Goal: Information Seeking & Learning: Understand process/instructions

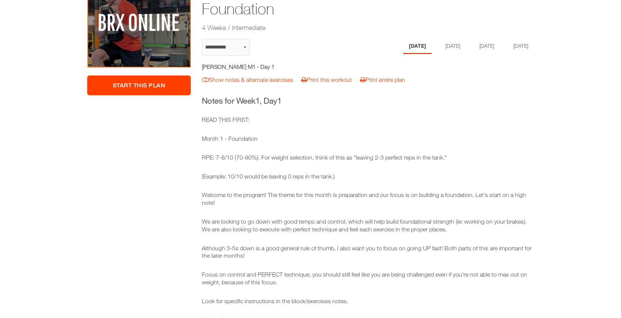
scroll to position [105, 0]
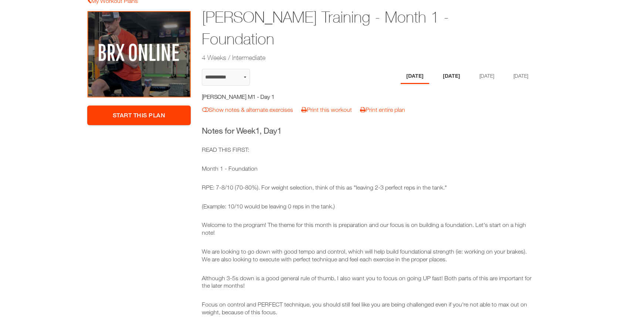
click at [448, 75] on li "Tuesday" at bounding box center [452, 76] width 28 height 15
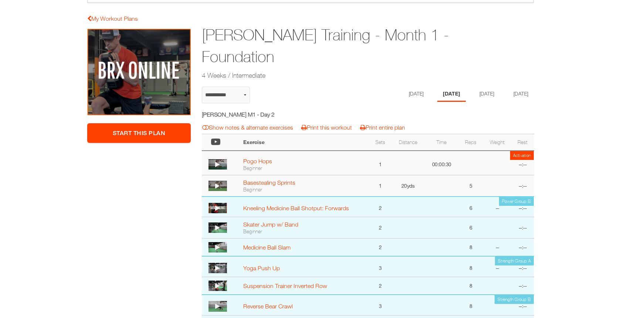
scroll to position [85, 0]
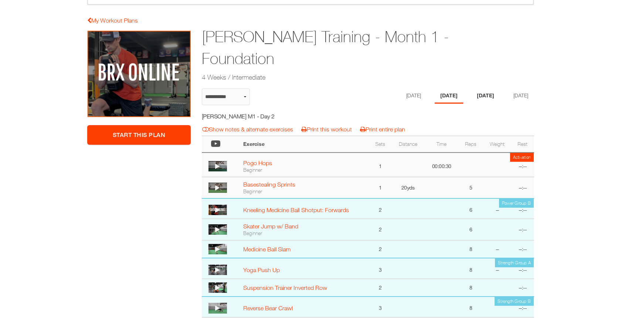
click at [490, 98] on li "Thursday" at bounding box center [486, 95] width 28 height 15
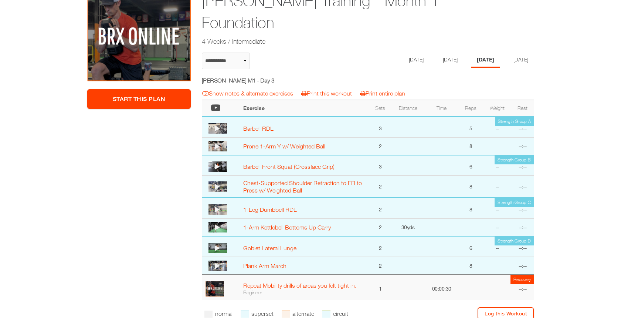
scroll to position [134, 0]
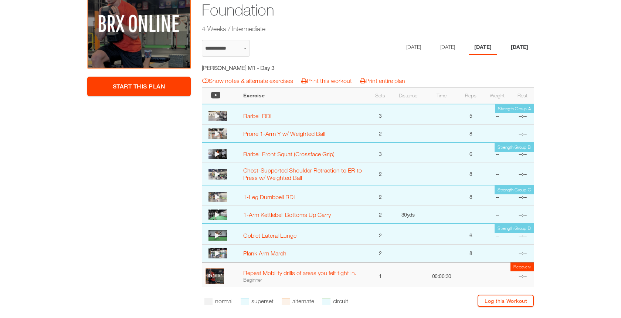
click at [516, 51] on li "Friday" at bounding box center [520, 47] width 28 height 15
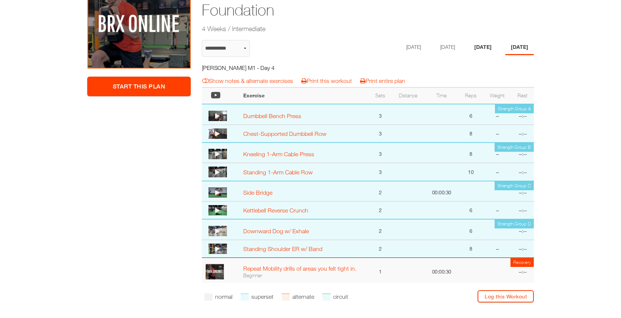
click at [484, 48] on li "Thursday" at bounding box center [483, 47] width 28 height 15
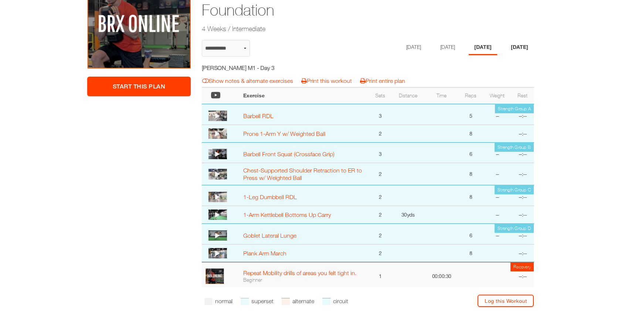
click at [525, 54] on li "Friday" at bounding box center [520, 47] width 28 height 15
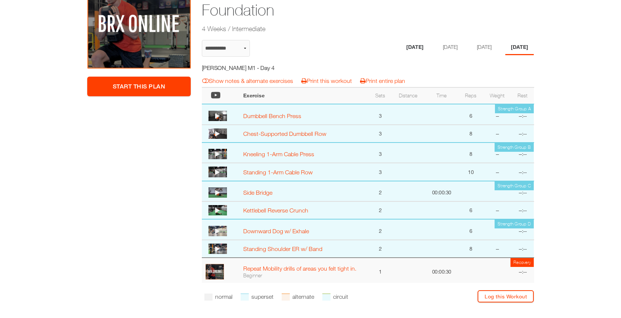
click at [407, 42] on li "Monday" at bounding box center [415, 47] width 28 height 15
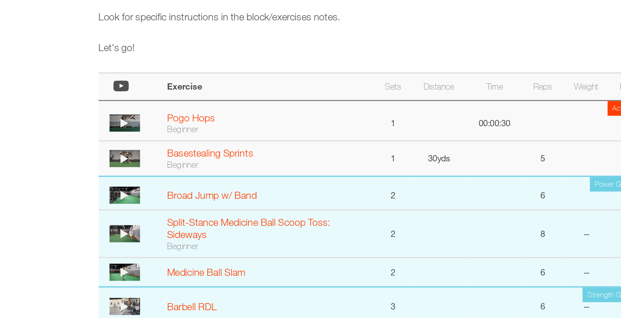
scroll to position [413, 0]
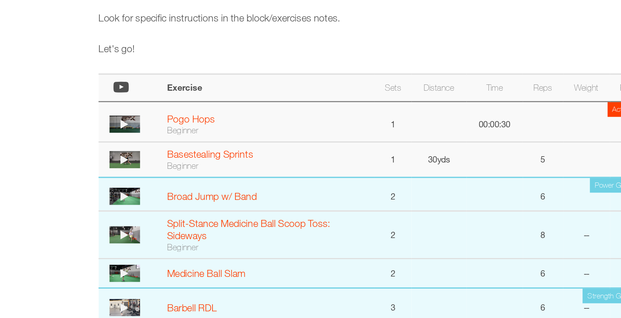
click at [219, 129] on icon at bounding box center [217, 131] width 5 height 6
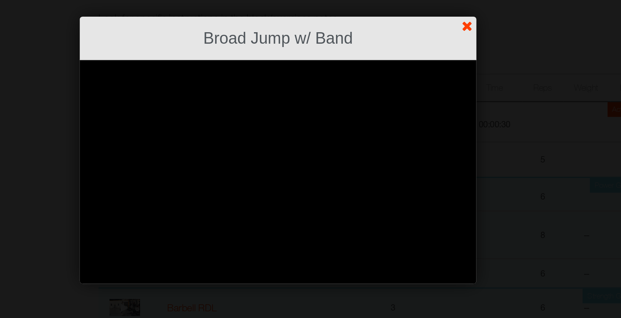
scroll to position [413, 0]
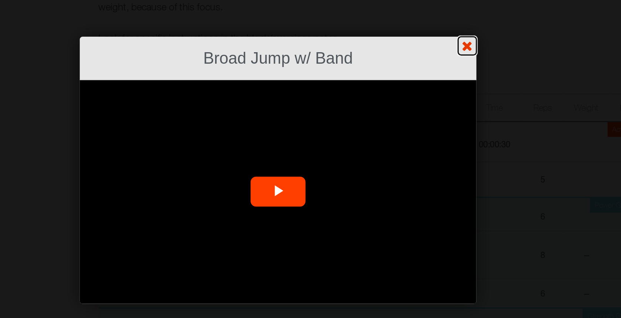
click at [426, 0] on link "?" at bounding box center [311, 0] width 622 height 0
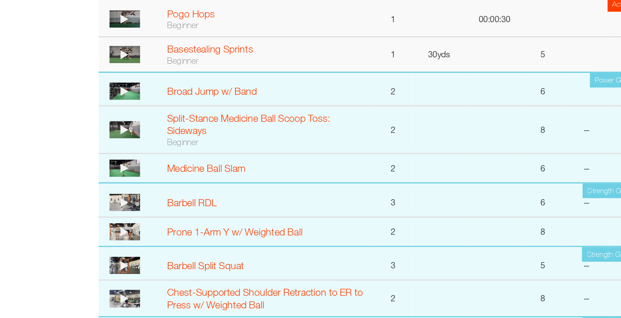
scroll to position [413, 0]
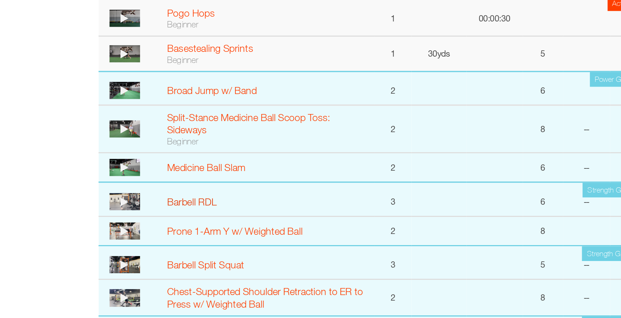
click at [267, 196] on link "Barbell RDL" at bounding box center [258, 198] width 30 height 7
select select "**********"
click at [220, 196] on img at bounding box center [218, 198] width 18 height 10
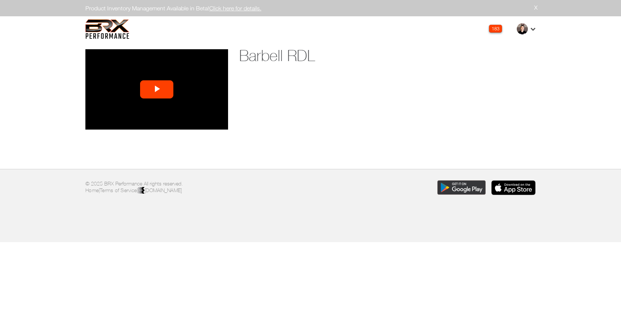
click at [157, 90] on span "Video Player" at bounding box center [157, 90] width 0 height 0
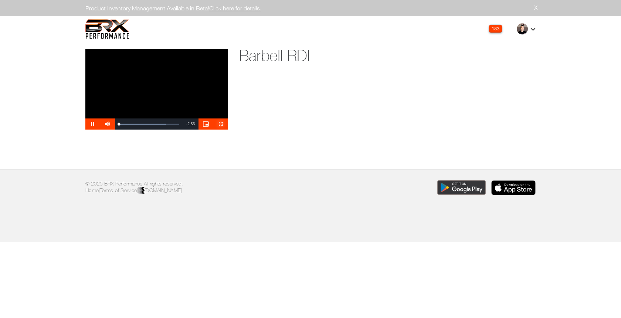
click at [219, 124] on span "Video Player" at bounding box center [220, 124] width 15 height 0
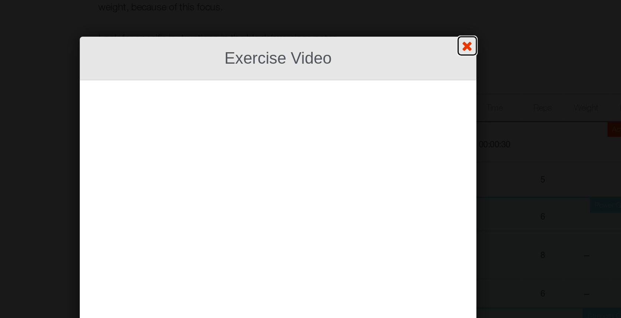
click at [425, 0] on link "?" at bounding box center [311, 0] width 622 height 0
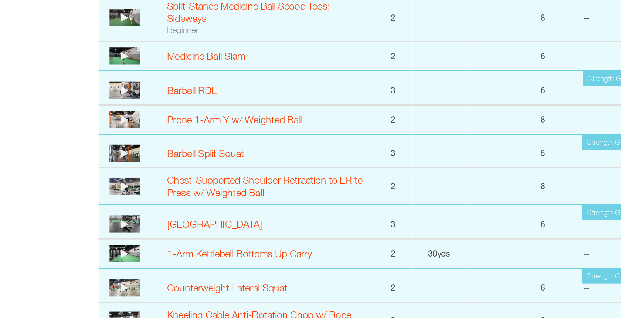
scroll to position [432, 0]
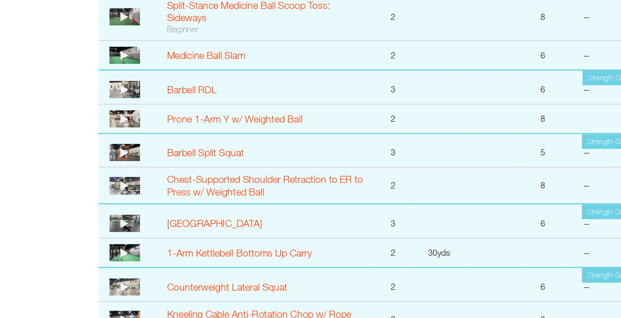
click at [220, 216] on img at bounding box center [218, 217] width 18 height 10
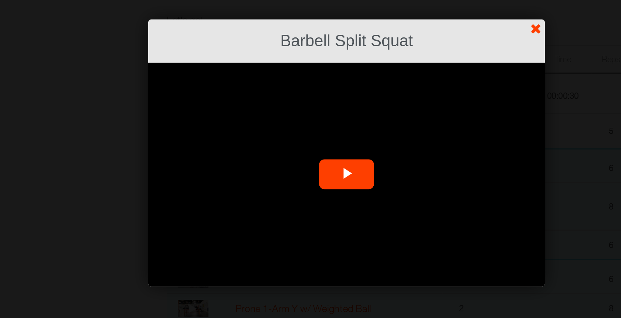
scroll to position [432, 0]
click at [311, 116] on span "Video Player" at bounding box center [311, 116] width 0 height 0
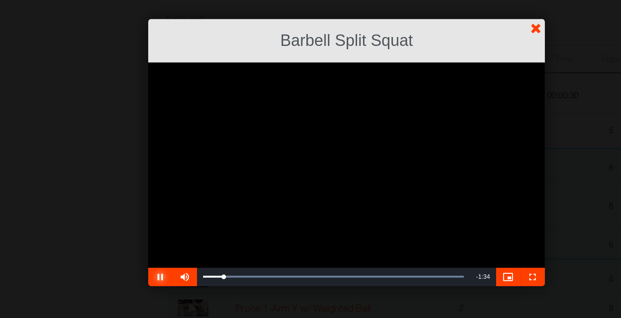
click at [195, 178] on span "Video Player" at bounding box center [198, 178] width 15 height 0
click at [214, 178] on span "Video Player" at bounding box center [212, 178] width 15 height 0
click at [422, 0] on link "?" at bounding box center [311, 0] width 622 height 0
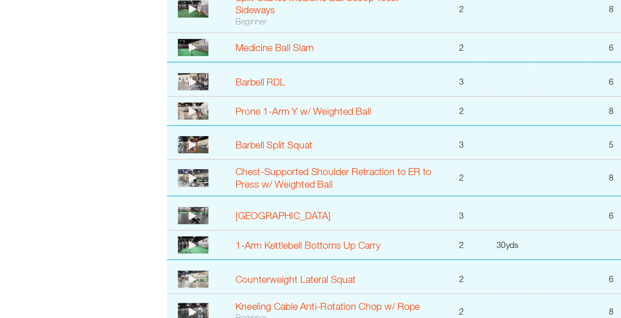
scroll to position [444, 0]
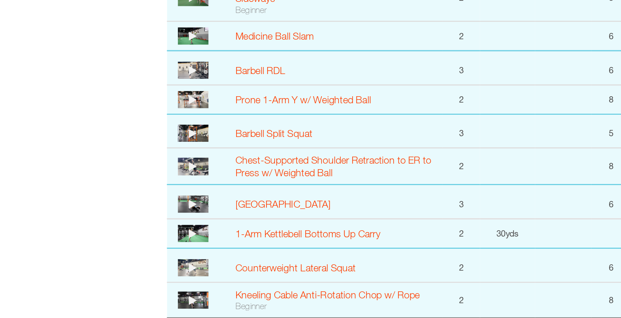
click at [224, 247] on img at bounding box center [218, 248] width 18 height 10
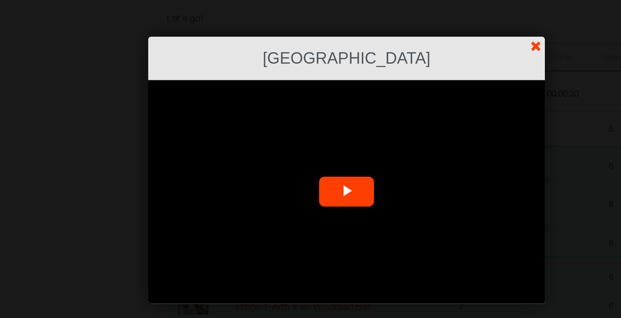
click at [311, 116] on span "Video Player" at bounding box center [311, 116] width 0 height 0
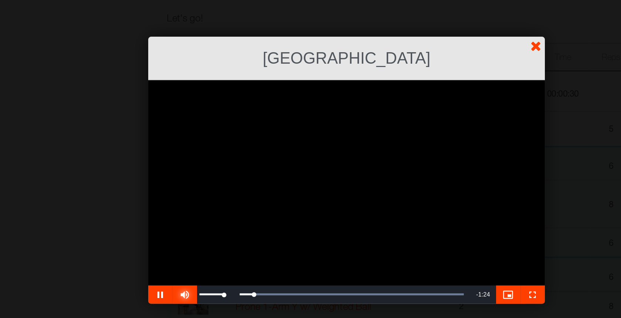
click at [213, 178] on span "Video Player" at bounding box center [212, 178] width 15 height 0
click at [195, 178] on span "Video Player" at bounding box center [198, 178] width 15 height 0
click at [427, 0] on link "?" at bounding box center [311, 0] width 622 height 0
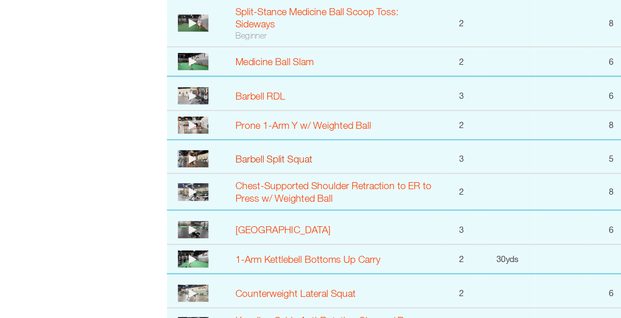
scroll to position [444, 0]
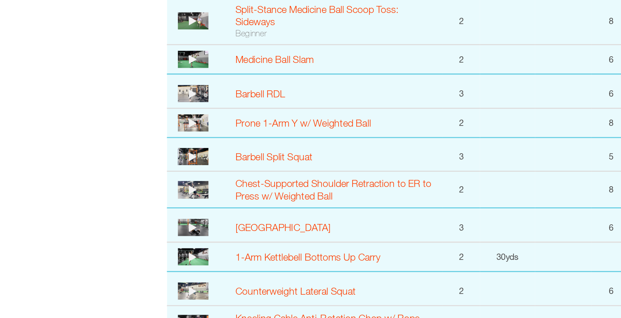
click at [220, 226] on img at bounding box center [218, 225] width 18 height 10
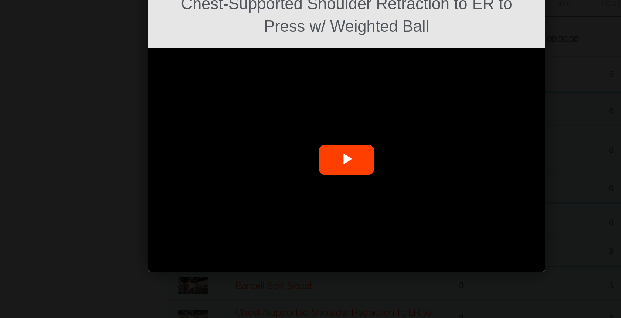
scroll to position [444, 0]
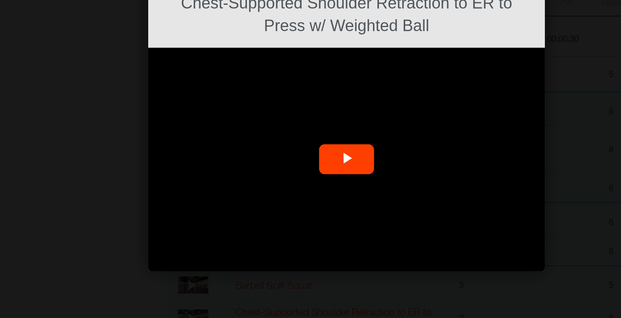
click at [311, 130] on span "Video Player" at bounding box center [311, 130] width 0 height 0
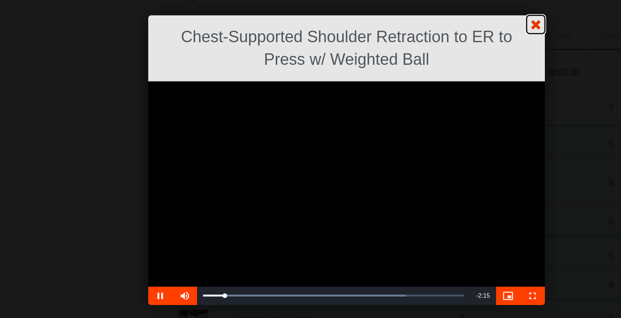
click at [427, 0] on link "?" at bounding box center [311, 0] width 622 height 0
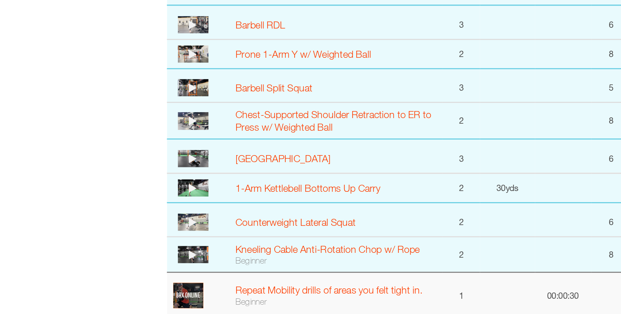
scroll to position [472, 0]
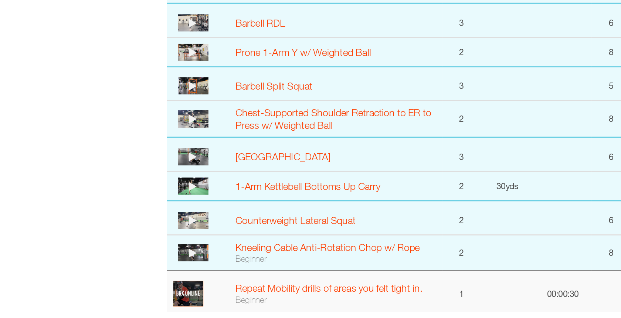
click at [219, 275] on icon at bounding box center [217, 278] width 5 height 6
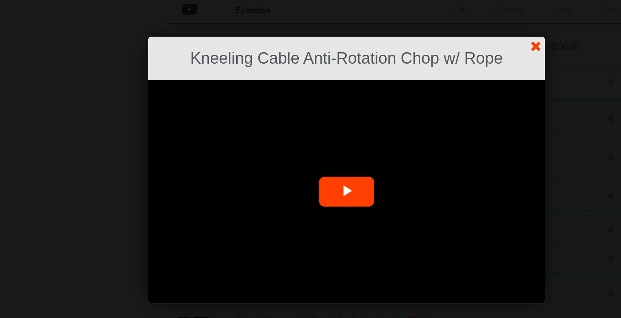
click at [311, 116] on span "Video Player" at bounding box center [311, 116] width 0 height 0
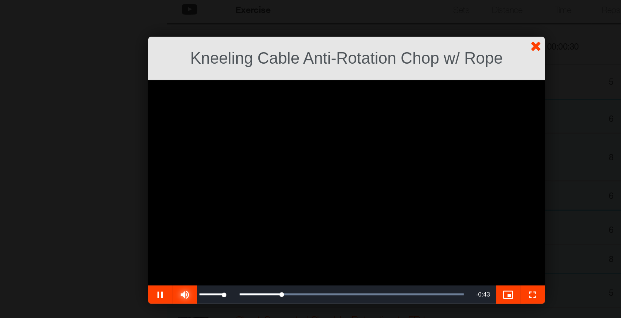
click at [215, 178] on span "Video Player" at bounding box center [212, 178] width 15 height 0
click at [427, 0] on link "?" at bounding box center [311, 0] width 622 height 0
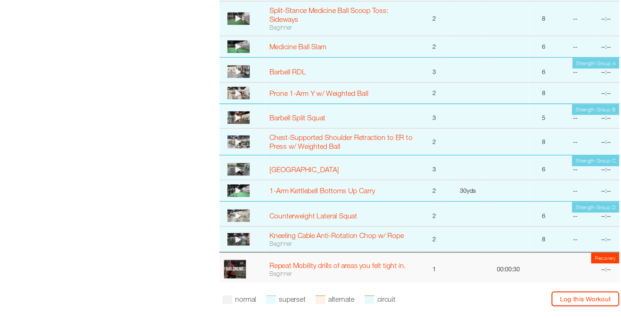
scroll to position [505, 0]
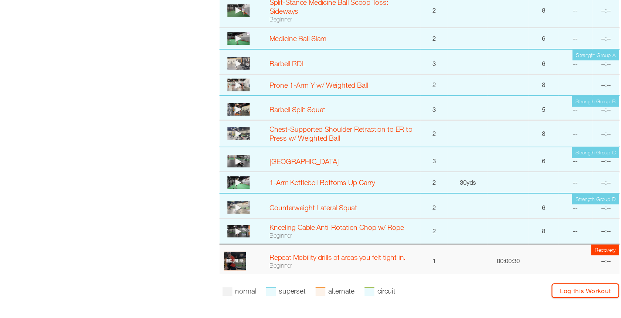
click at [216, 224] on icon at bounding box center [217, 226] width 5 height 6
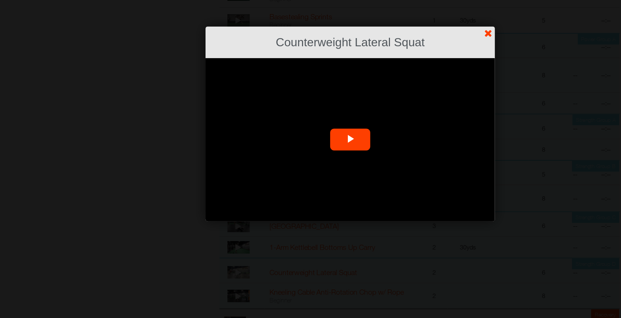
click at [311, 116] on span "Video Player" at bounding box center [311, 116] width 0 height 0
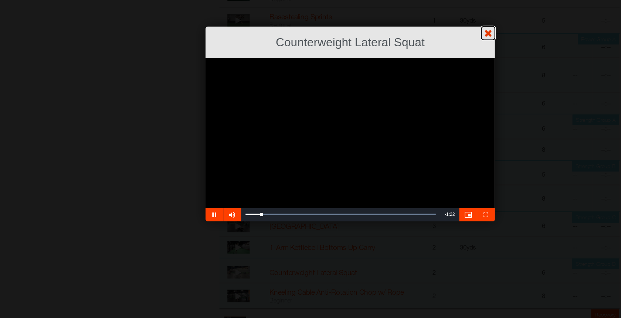
click at [425, 0] on link "?" at bounding box center [311, 0] width 622 height 0
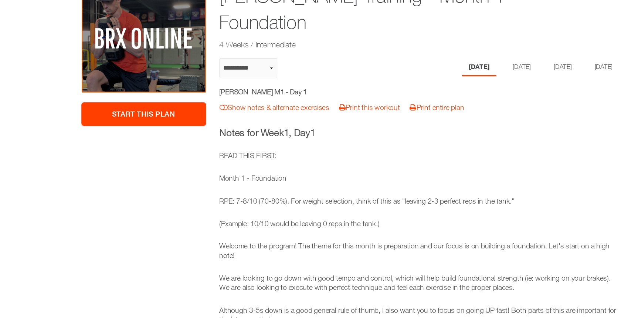
scroll to position [122, 0]
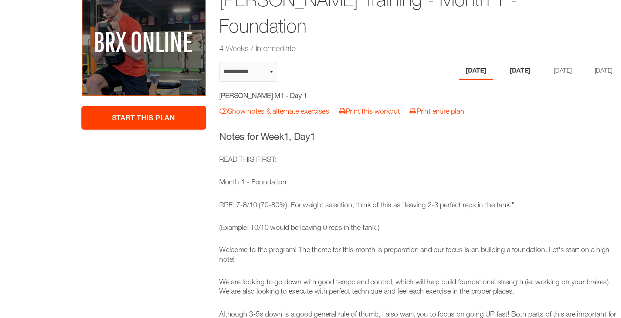
click at [445, 58] on li "Tuesday" at bounding box center [452, 58] width 28 height 15
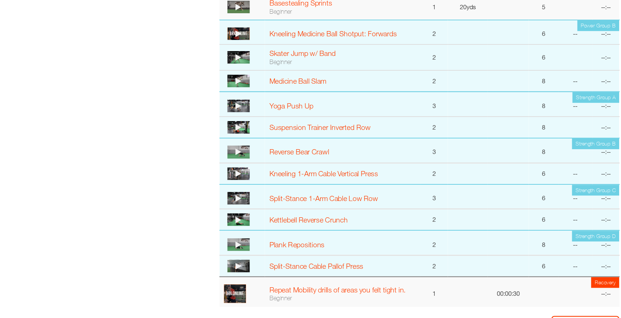
scroll to position [222, 0]
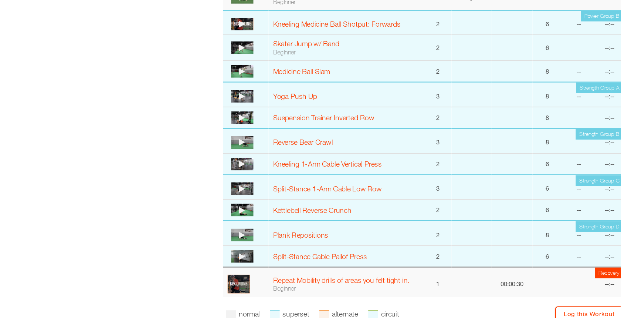
click at [219, 149] on icon at bounding box center [217, 151] width 5 height 6
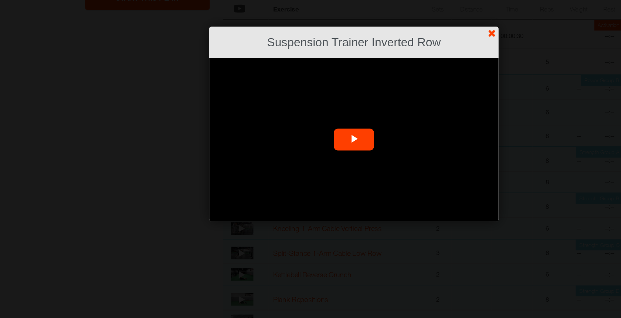
click at [311, 116] on span "Video Player" at bounding box center [311, 116] width 0 height 0
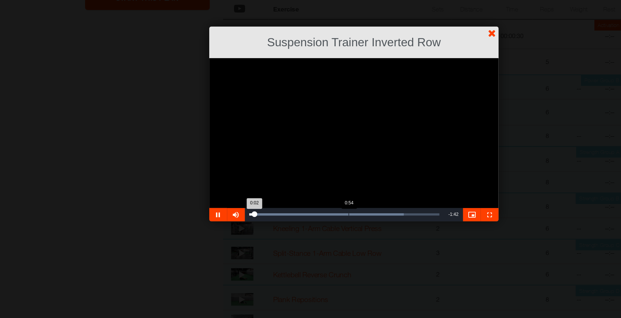
click at [305, 174] on div "Loaded : 81.33% 0:54 0:02" at bounding box center [302, 178] width 165 height 11
click at [216, 178] on span "Video Player" at bounding box center [212, 178] width 15 height 0
click at [424, 0] on link "?" at bounding box center [311, 0] width 622 height 0
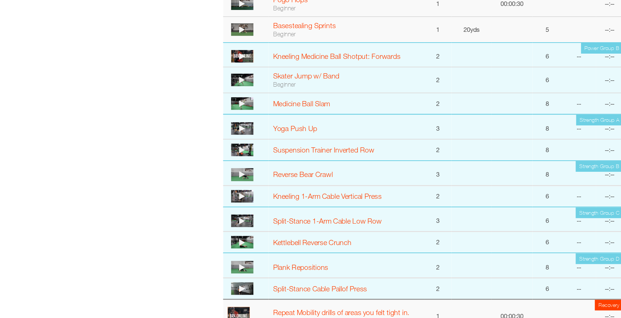
scroll to position [222, 0]
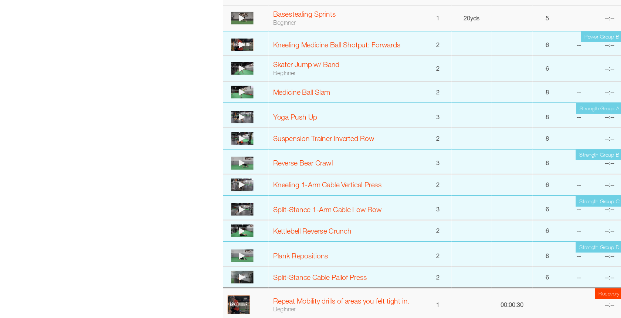
click at [221, 226] on img at bounding box center [218, 228] width 18 height 10
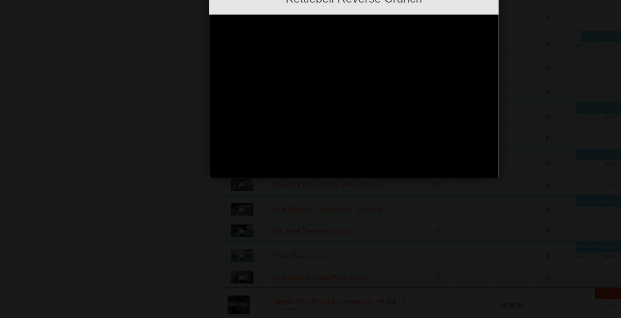
scroll to position [222, 0]
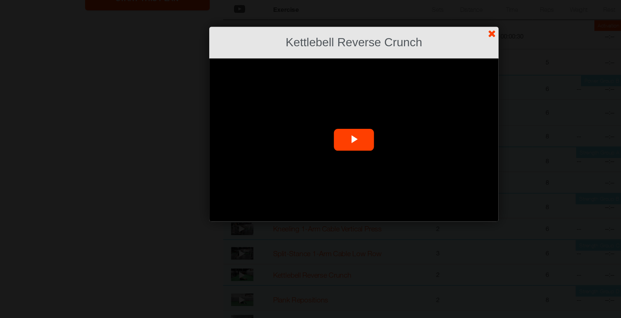
click at [311, 116] on span "Video Player" at bounding box center [311, 116] width 0 height 0
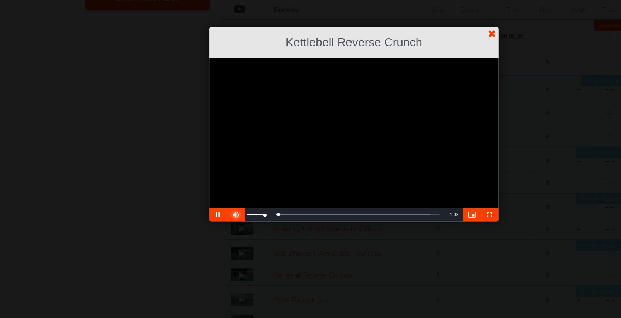
click at [215, 178] on span "Video Player" at bounding box center [212, 178] width 15 height 0
click at [231, 178] on div "Loaded : 100.00% 0:03 0:07" at bounding box center [303, 178] width 158 height 2
click at [426, 0] on link "?" at bounding box center [311, 0] width 622 height 0
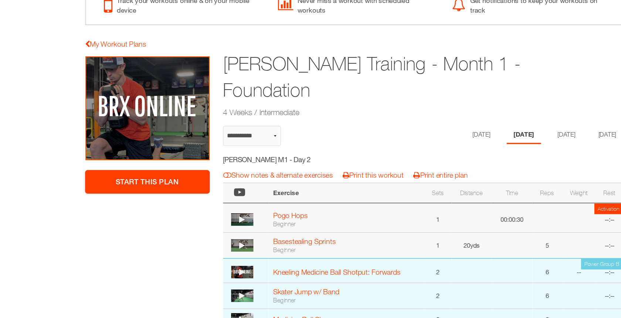
scroll to position [68, 0]
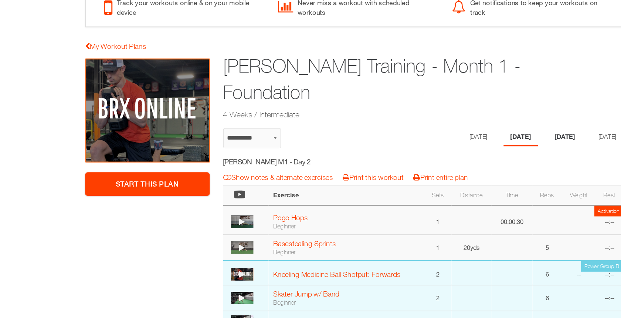
click at [481, 114] on li "Thursday" at bounding box center [486, 113] width 28 height 15
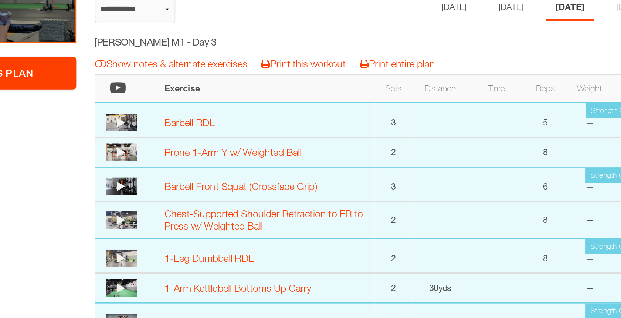
scroll to position [83, 0]
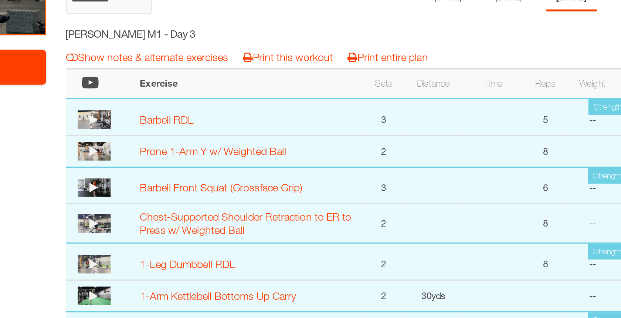
click at [221, 204] on img at bounding box center [218, 204] width 18 height 10
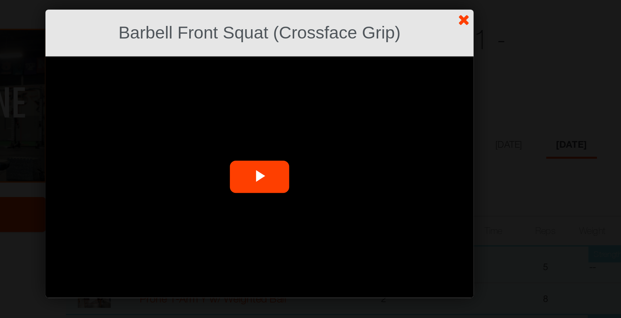
scroll to position [83, 0]
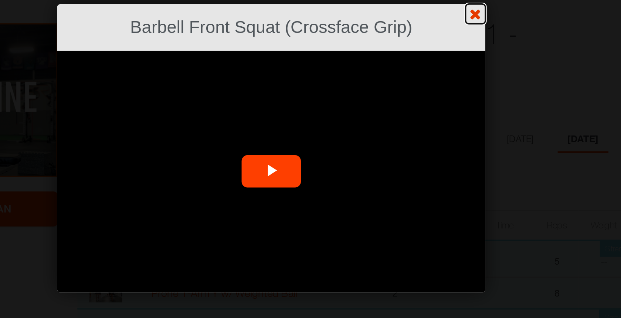
click at [425, 0] on link "?" at bounding box center [311, 0] width 622 height 0
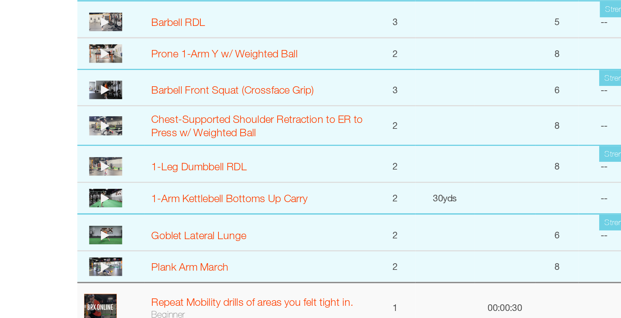
scroll to position [102, 0]
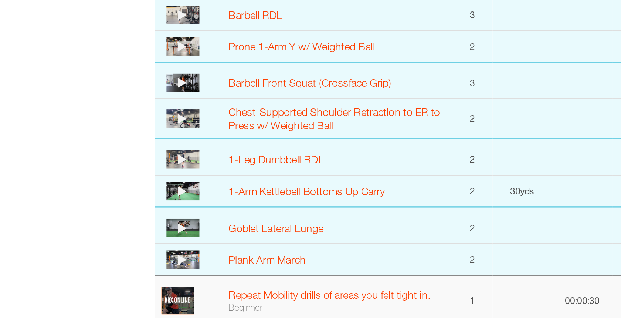
click at [219, 264] on icon at bounding box center [217, 267] width 5 height 6
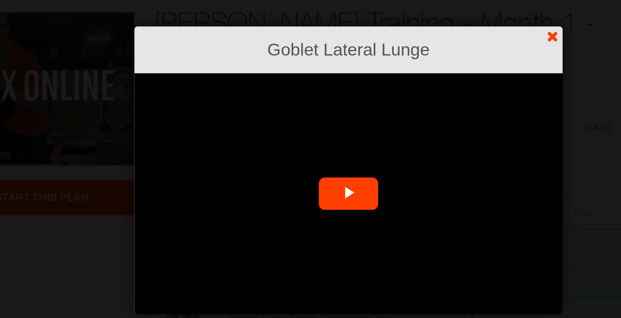
scroll to position [102, 0]
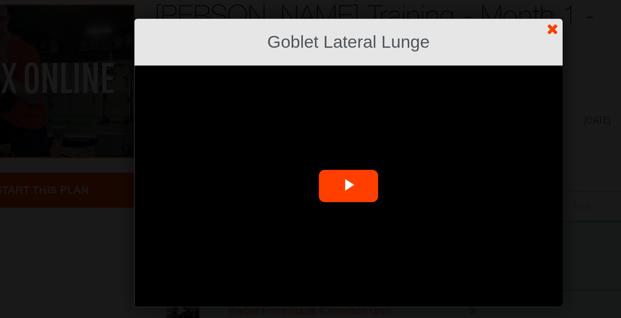
click at [311, 116] on span "Video Player" at bounding box center [311, 116] width 0 height 0
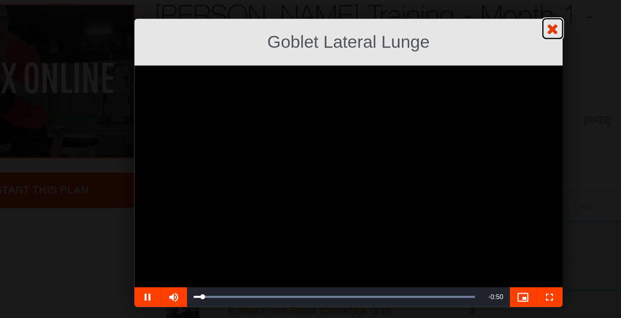
click at [427, 0] on link "?" at bounding box center [311, 0] width 622 height 0
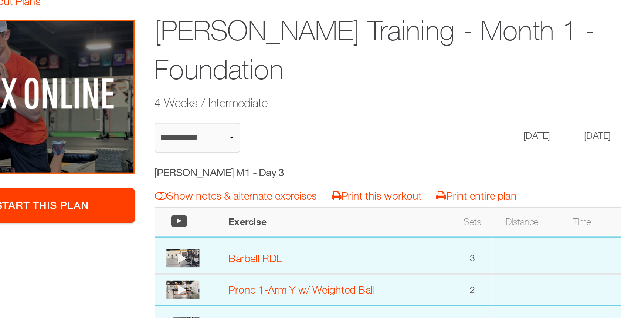
scroll to position [98, 0]
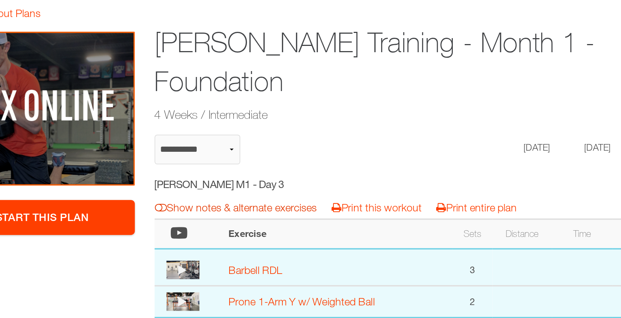
click at [279, 117] on link "Show notes & alternate exercises" at bounding box center [247, 116] width 91 height 7
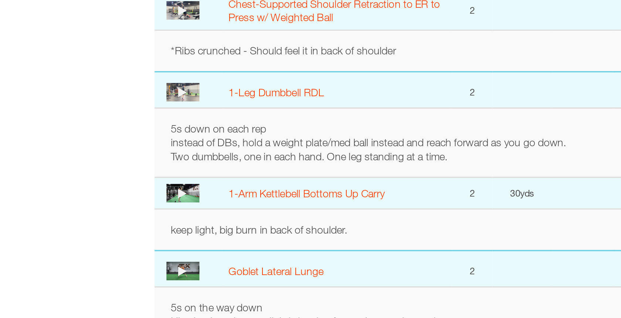
scroll to position [229, 0]
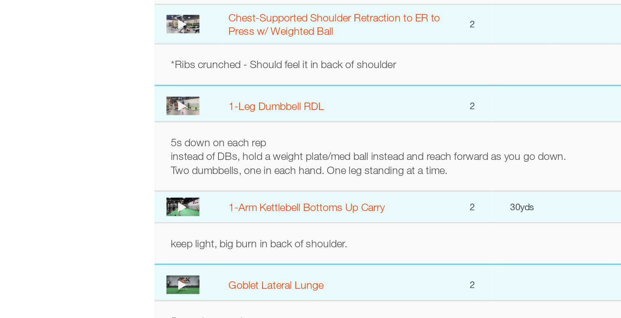
click at [217, 176] on icon at bounding box center [217, 179] width 5 height 6
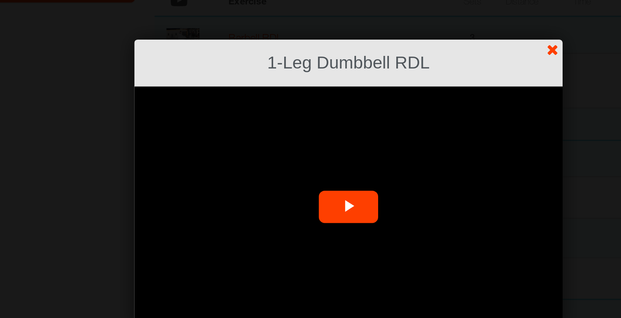
click at [311, 116] on span "Video Player" at bounding box center [311, 116] width 0 height 0
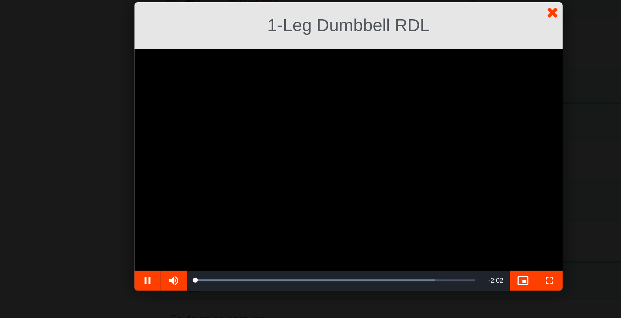
scroll to position [229, 0]
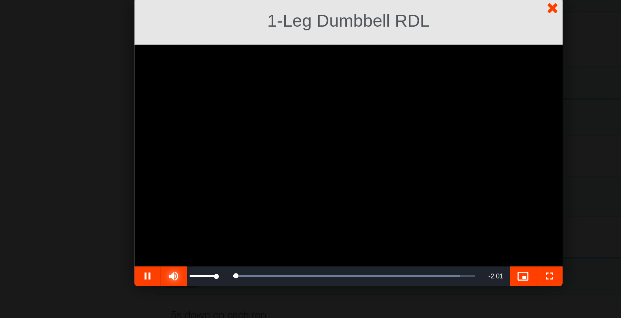
click at [214, 178] on span "Video Player" at bounding box center [212, 178] width 15 height 0
click at [425, 0] on link "?" at bounding box center [311, 0] width 622 height 0
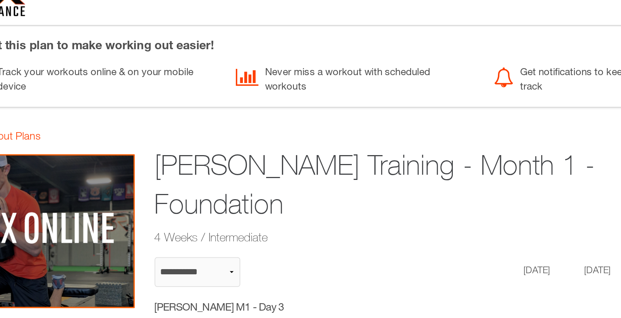
scroll to position [25, 0]
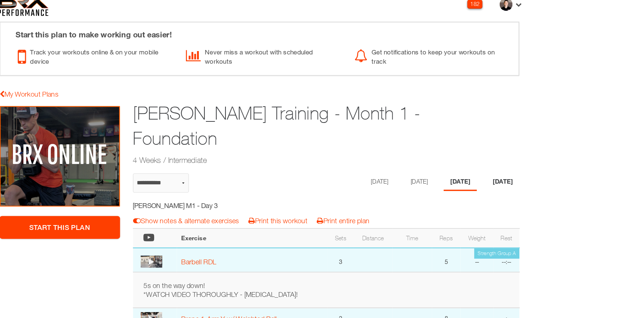
click at [521, 154] on li "Friday" at bounding box center [520, 156] width 28 height 15
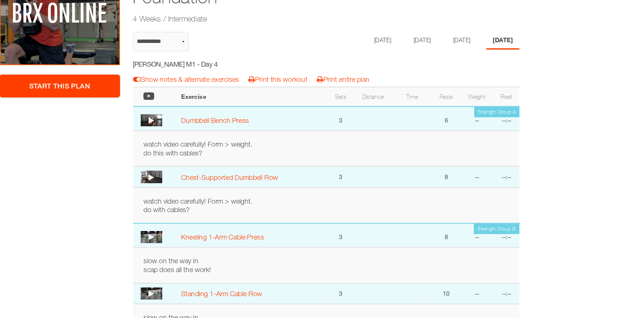
scroll to position [102, 0]
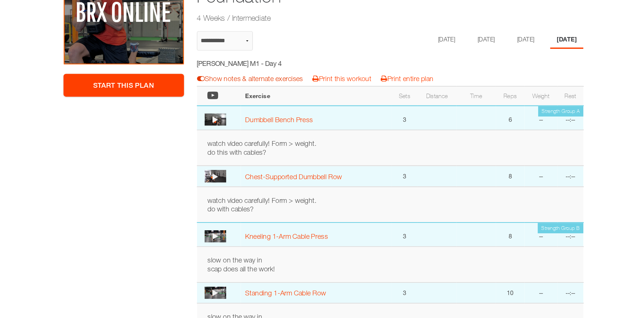
click at [269, 111] on link "Show notes & alternate exercises" at bounding box center [247, 112] width 91 height 7
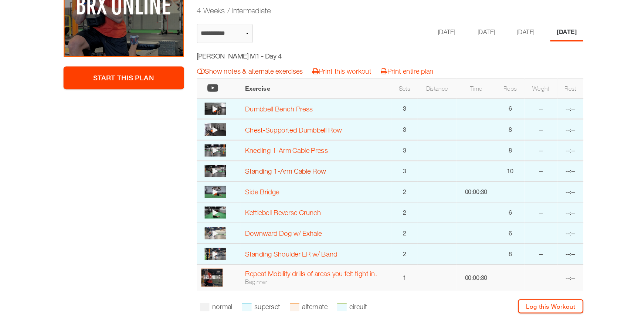
scroll to position [149, 0]
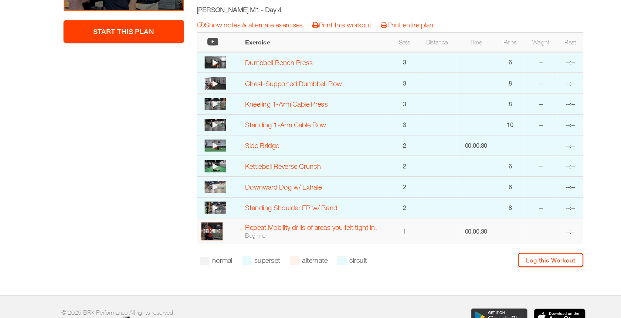
click at [219, 98] on icon at bounding box center [217, 98] width 5 height 6
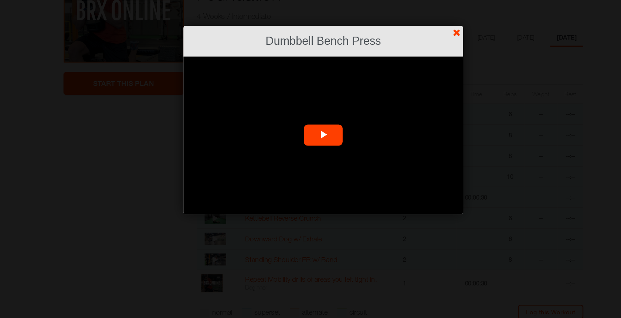
click at [311, 116] on span "Video Player" at bounding box center [311, 116] width 0 height 0
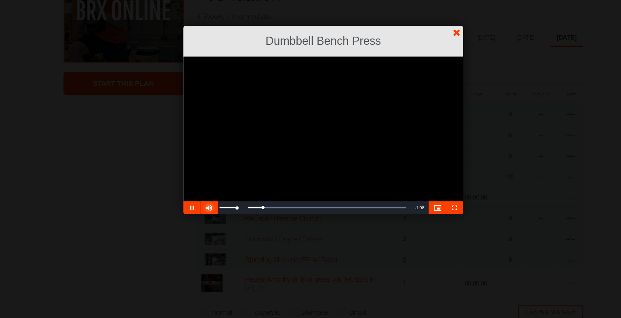
click at [214, 178] on span "Video Player" at bounding box center [212, 178] width 15 height 0
click at [423, 0] on link "?" at bounding box center [311, 0] width 622 height 0
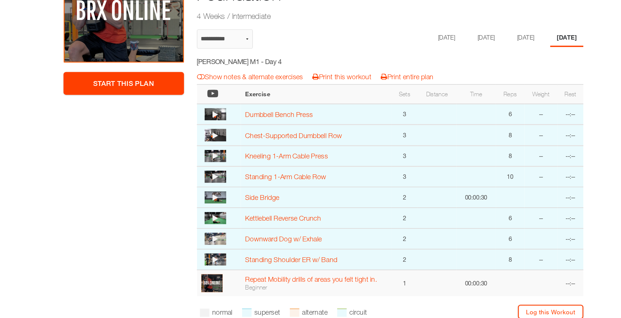
click at [219, 114] on icon at bounding box center [217, 116] width 5 height 6
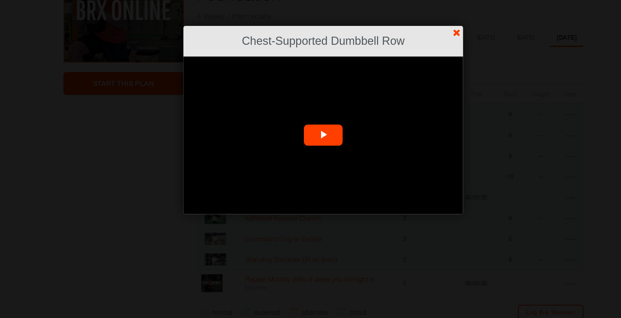
click at [311, 116] on span "Video Player" at bounding box center [311, 116] width 0 height 0
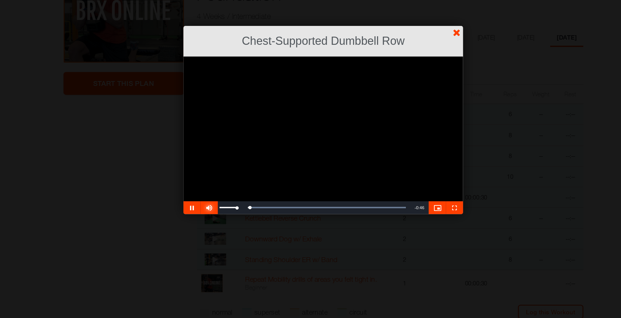
click at [214, 178] on span "Video Player" at bounding box center [212, 178] width 15 height 0
click at [425, 0] on link "?" at bounding box center [311, 0] width 622 height 0
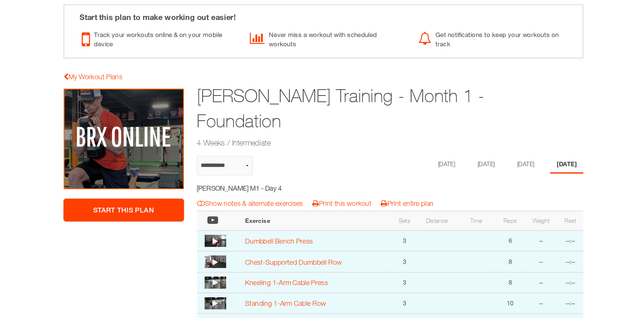
scroll to position [21, 0]
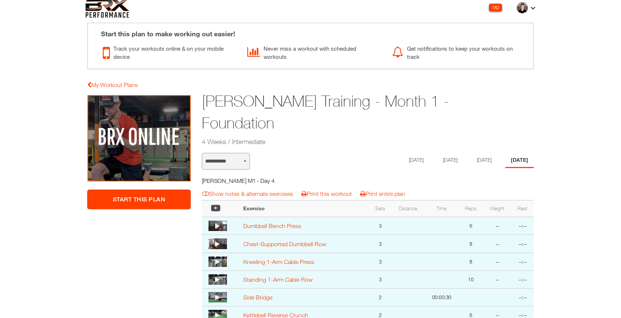
click at [240, 156] on select "**********" at bounding box center [226, 161] width 48 height 17
select select "**********"
click at [202, 153] on select "**********" at bounding box center [226, 161] width 48 height 17
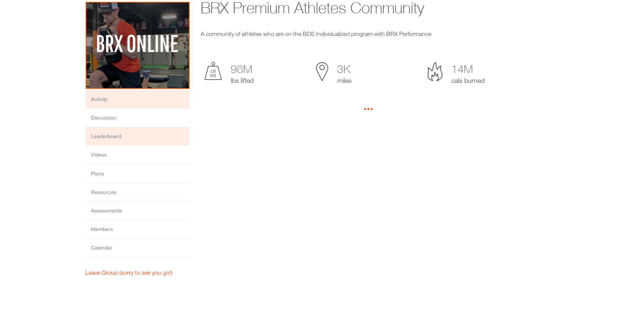
scroll to position [64, 0]
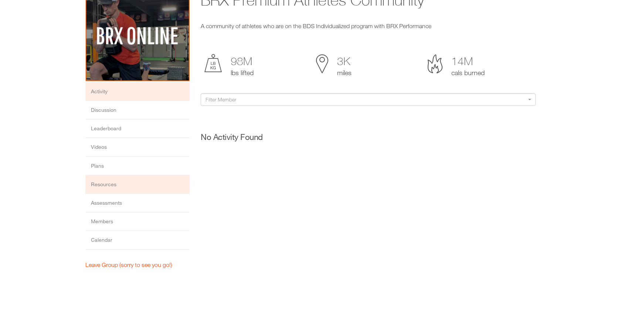
click at [149, 184] on li "Resources" at bounding box center [137, 184] width 104 height 18
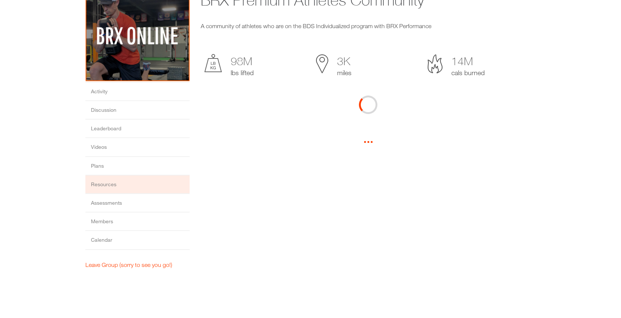
scroll to position [0, 0]
